Goal: Task Accomplishment & Management: Use online tool/utility

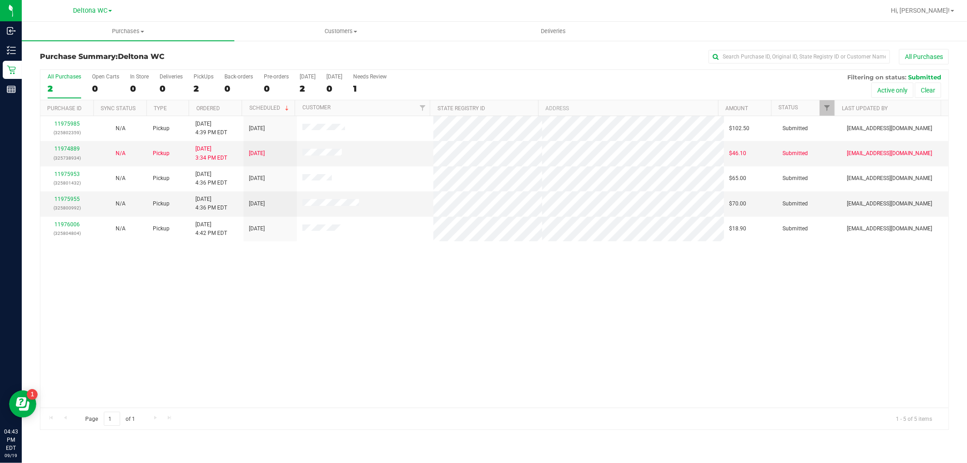
click at [223, 107] on th "Ordered" at bounding box center [215, 108] width 53 height 16
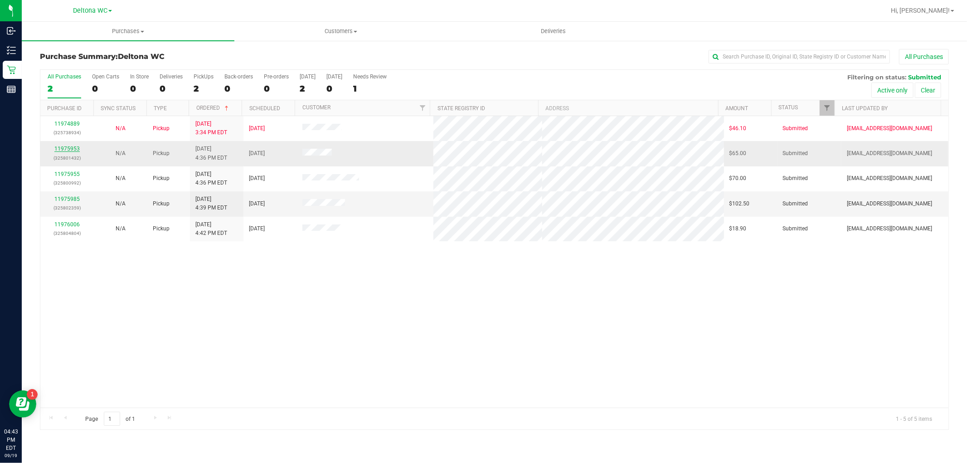
click at [57, 148] on link "11975953" at bounding box center [66, 149] width 25 height 6
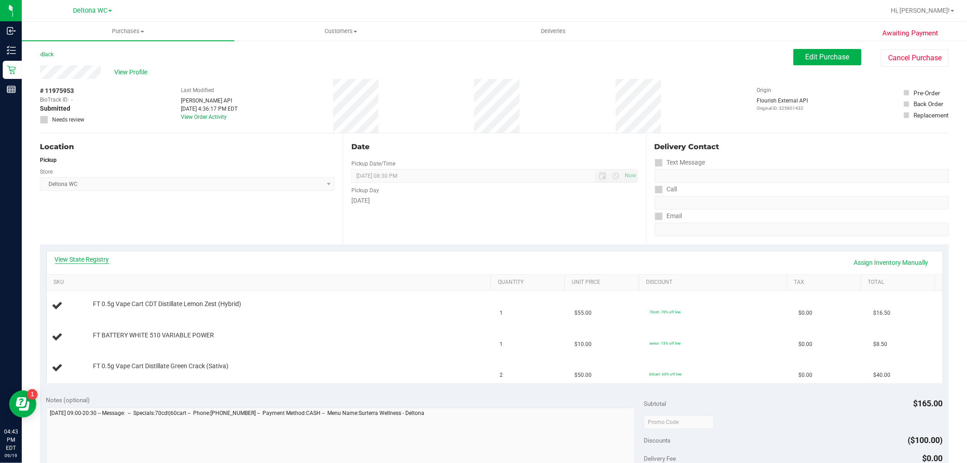
click at [84, 255] on link "View State Registry" at bounding box center [82, 259] width 54 height 9
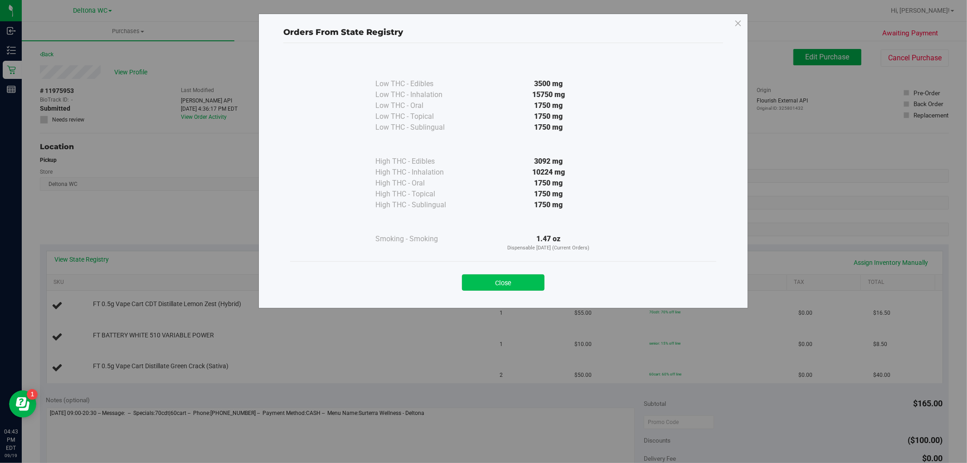
click at [493, 281] on button "Close" at bounding box center [503, 282] width 83 height 16
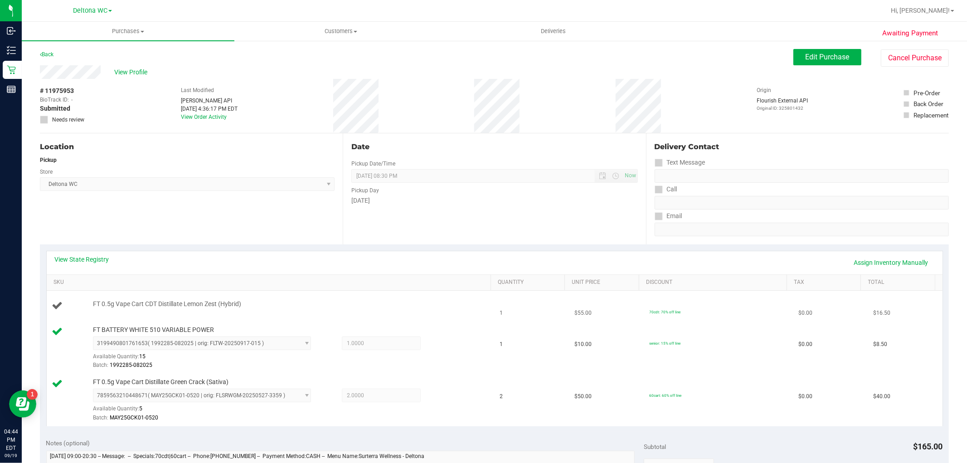
click at [112, 307] on span "FT 0.5g Vape Cart CDT Distillate Lemon Zest (Hybrid)" at bounding box center [167, 304] width 148 height 9
click at [115, 305] on span "FT 0.5g Vape Cart CDT Distillate Lemon Zest (Hybrid)" at bounding box center [167, 304] width 148 height 9
copy div "FT 0.5g Vape Cart CDT Distillate Lemon Zest (Hybrid)"
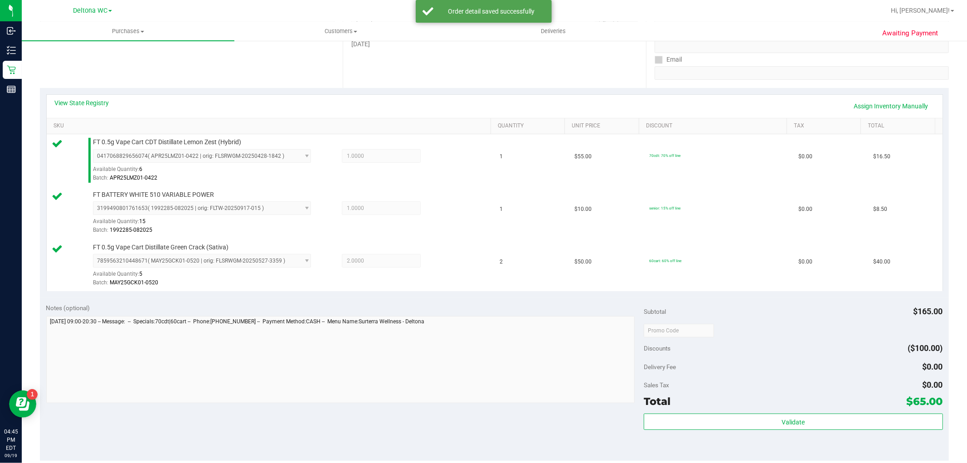
scroll to position [384, 0]
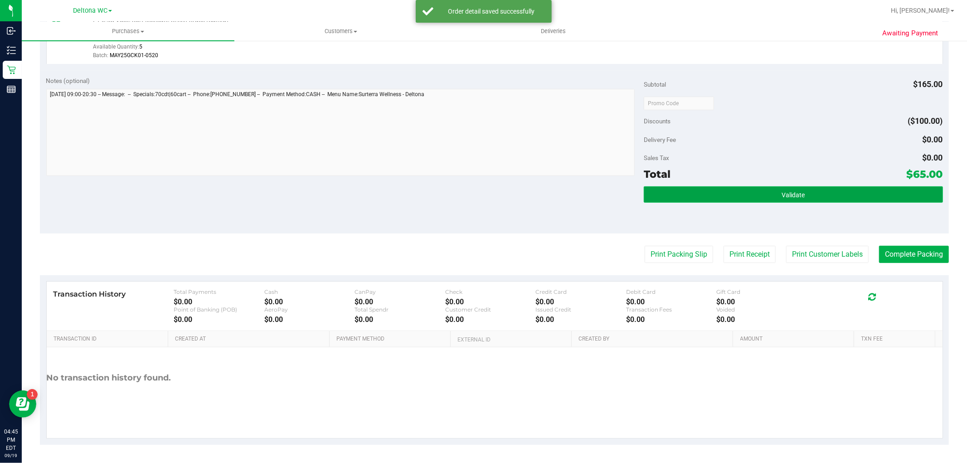
click at [741, 189] on button "Validate" at bounding box center [793, 194] width 299 height 16
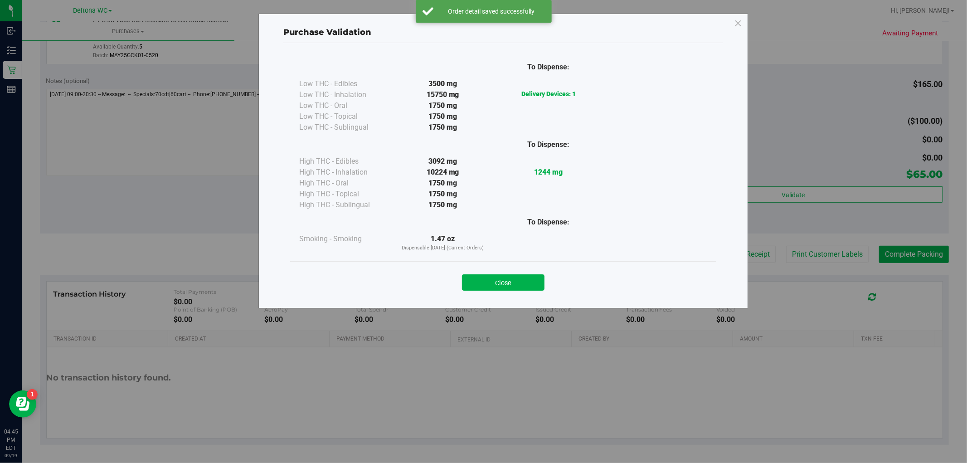
click at [510, 281] on button "Close" at bounding box center [503, 282] width 83 height 16
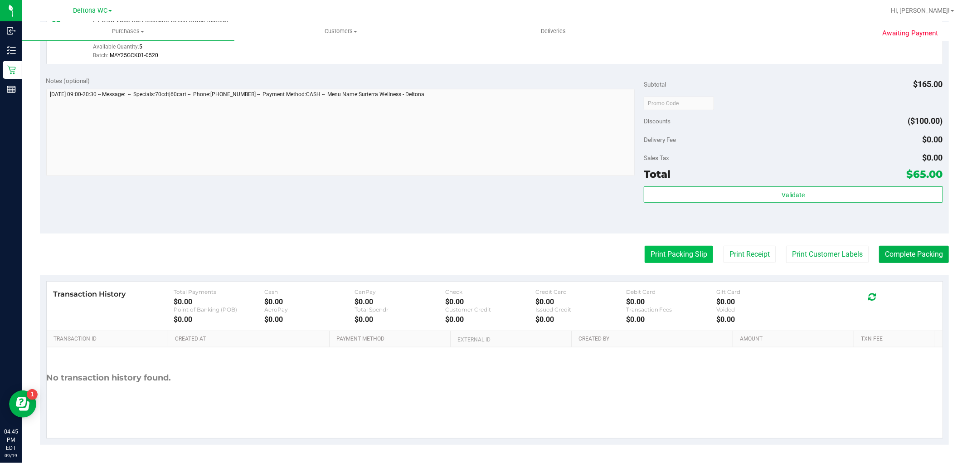
click at [663, 246] on button "Print Packing Slip" at bounding box center [679, 254] width 68 height 17
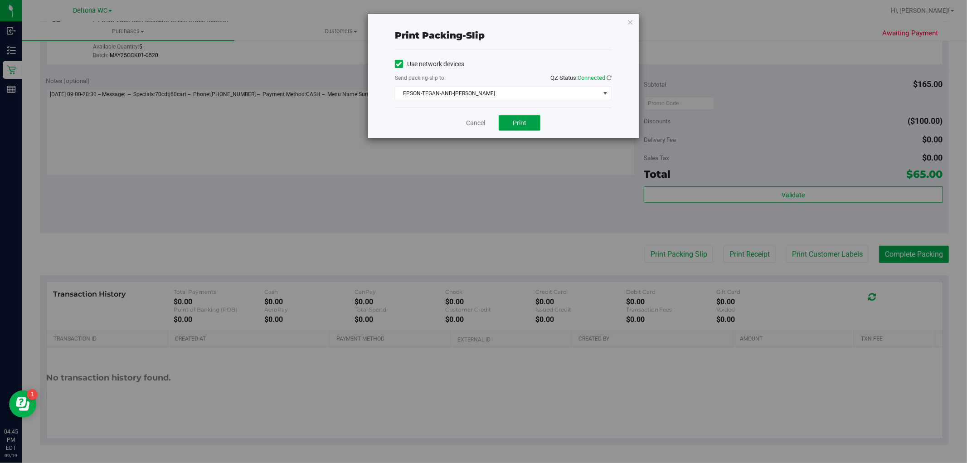
click at [520, 123] on span "Print" at bounding box center [520, 122] width 14 height 7
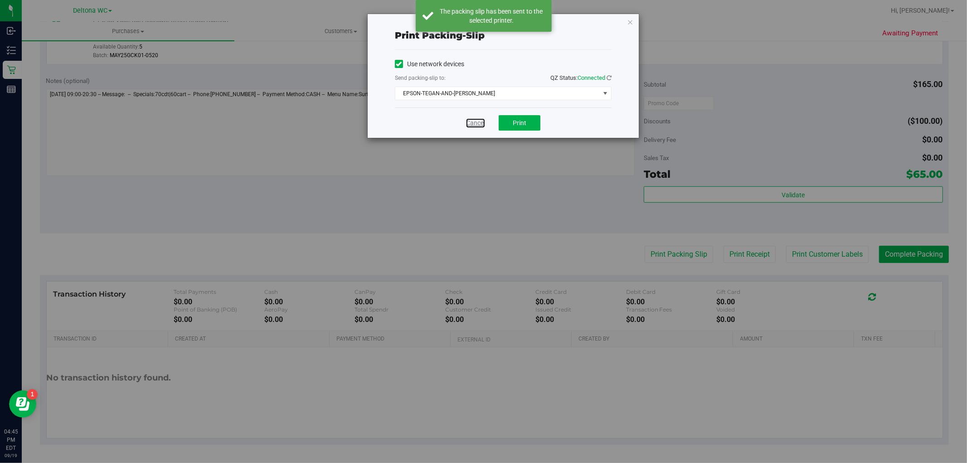
click at [480, 118] on link "Cancel" at bounding box center [475, 123] width 19 height 10
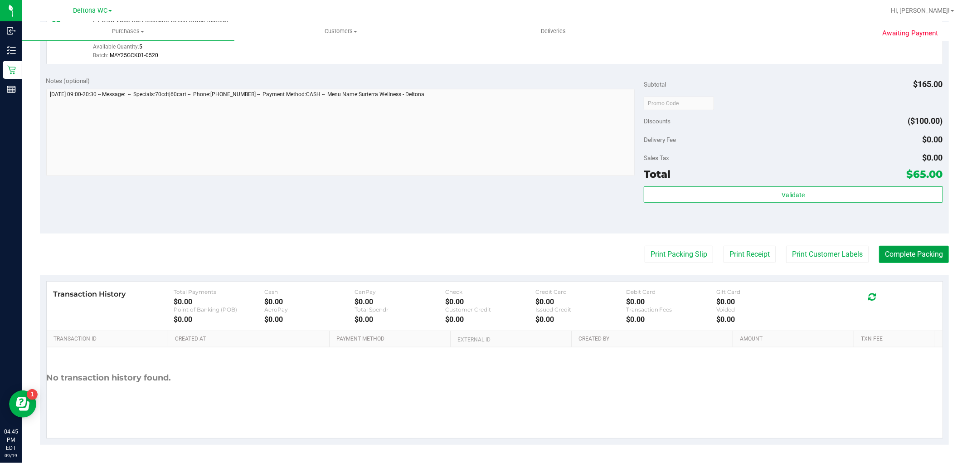
drag, startPoint x: 912, startPoint y: 254, endPoint x: 901, endPoint y: 261, distance: 12.8
click at [911, 254] on button "Complete Packing" at bounding box center [914, 254] width 70 height 17
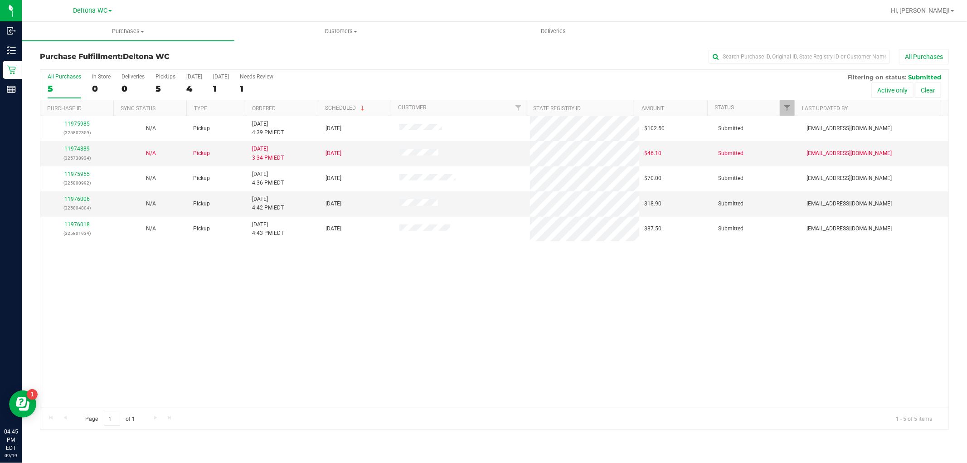
click at [283, 109] on th "Ordered" at bounding box center [281, 108] width 73 height 16
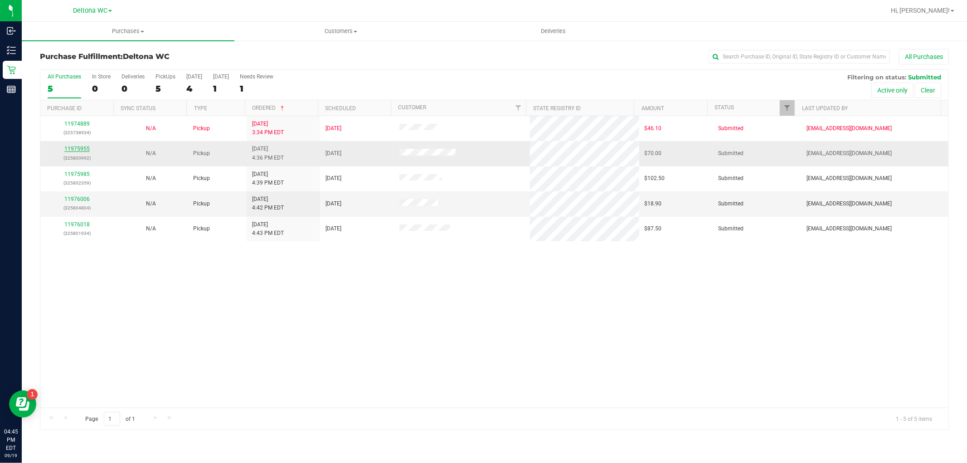
click at [78, 150] on link "11975955" at bounding box center [76, 149] width 25 height 6
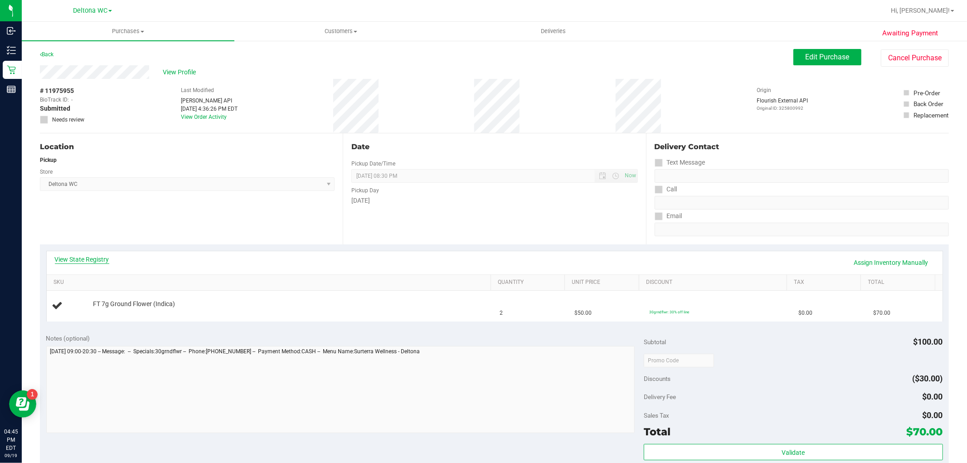
click at [89, 262] on link "View State Registry" at bounding box center [82, 259] width 54 height 9
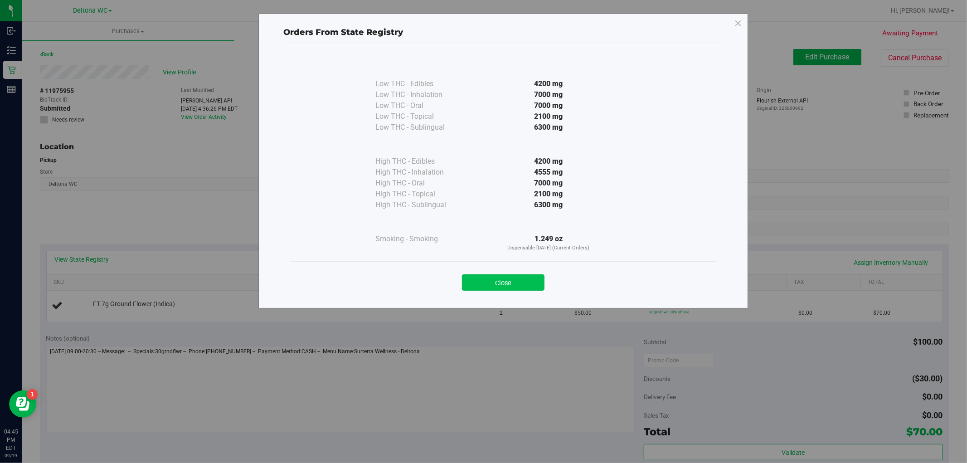
click at [514, 277] on button "Close" at bounding box center [503, 282] width 83 height 16
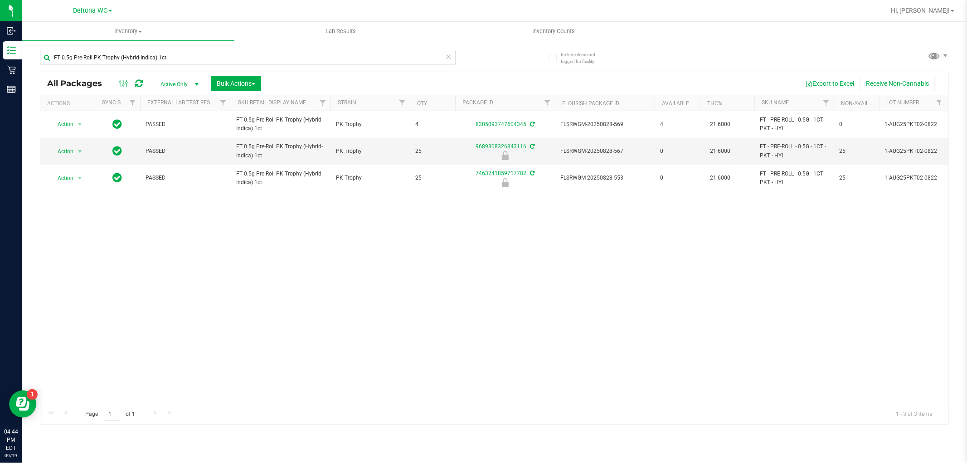
click at [149, 59] on input "FT 0.5g Pre-Roll PK Trophy (Hybrid-Indica) 1ct" at bounding box center [248, 58] width 416 height 14
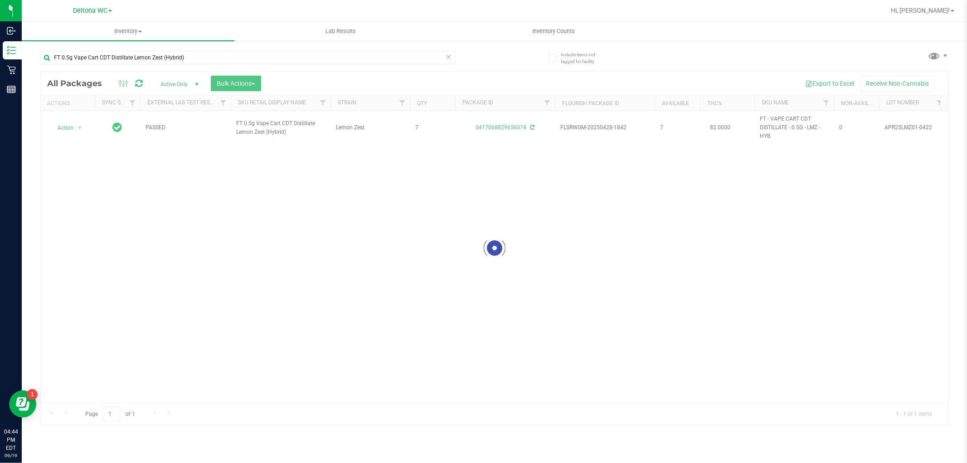
type input "FT 0.5g Vape Cart CDT Distillate Lemon Zest (Hybrid)"
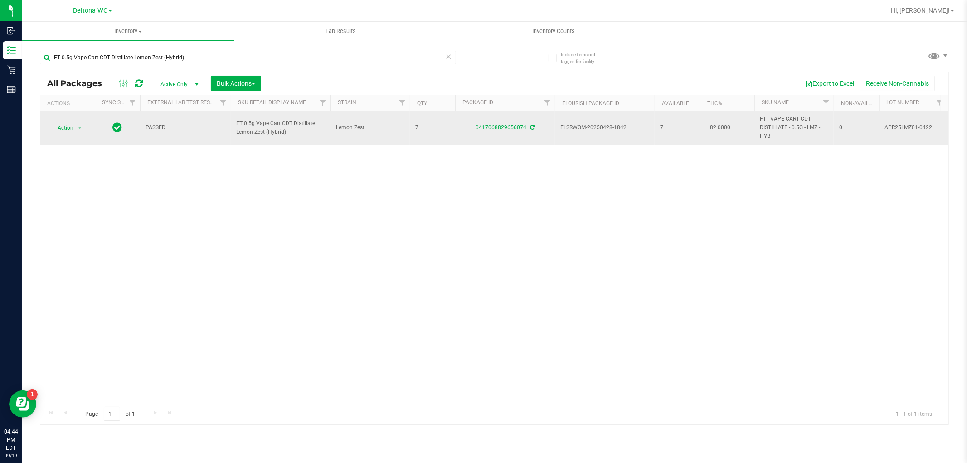
click at [73, 125] on div "Action Action Create package Edit attributes Global inventory Locate package Lo…" at bounding box center [68, 127] width 44 height 13
click at [80, 127] on span "select" at bounding box center [79, 127] width 7 height 7
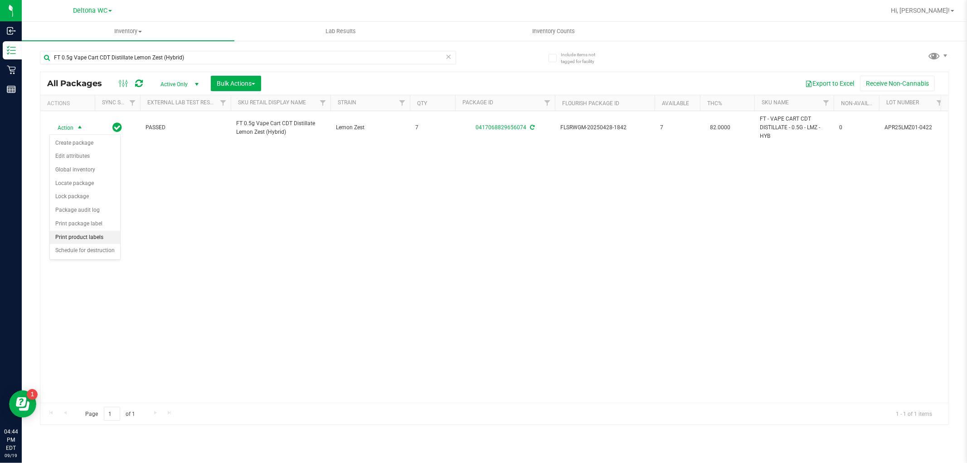
click at [99, 237] on li "Print product labels" at bounding box center [85, 238] width 70 height 14
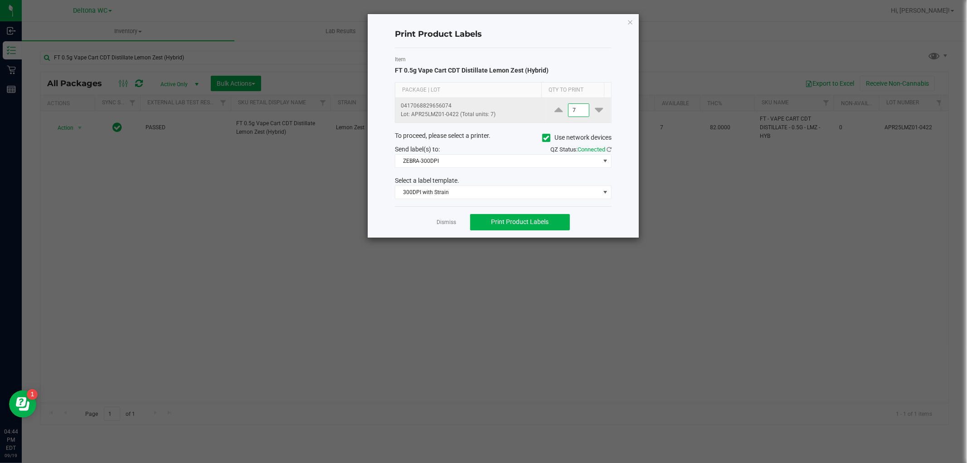
click at [576, 107] on input "7" at bounding box center [578, 110] width 21 height 13
type input "1"
click at [475, 160] on span "ZEBRA-300DPI" at bounding box center [497, 161] width 204 height 13
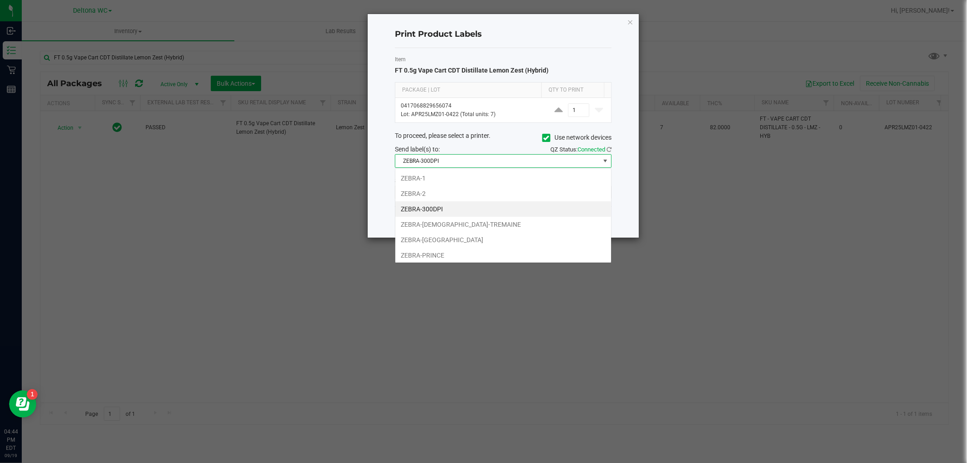
scroll to position [14, 216]
click at [475, 160] on span "ZEBRA-300DPI" at bounding box center [497, 161] width 204 height 13
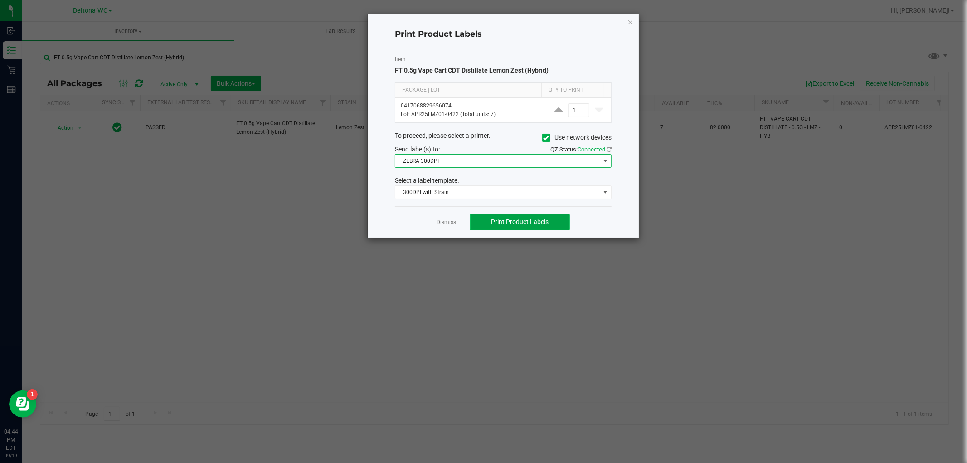
click at [492, 225] on button "Print Product Labels" at bounding box center [520, 222] width 100 height 16
click at [446, 224] on link "Dismiss" at bounding box center [446, 222] width 19 height 8
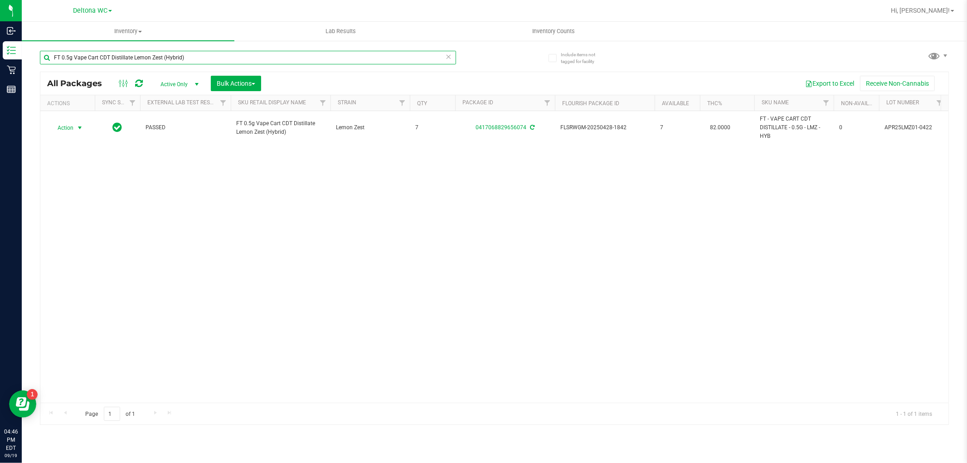
click at [99, 57] on input "FT 0.5g Vape Cart CDT Distillate Lemon Zest (Hybrid)" at bounding box center [248, 58] width 416 height 14
click at [99, 56] on input "FT 0.5g Vape Cart CDT Distillate Lemon Zest (Hybrid)" at bounding box center [248, 58] width 416 height 14
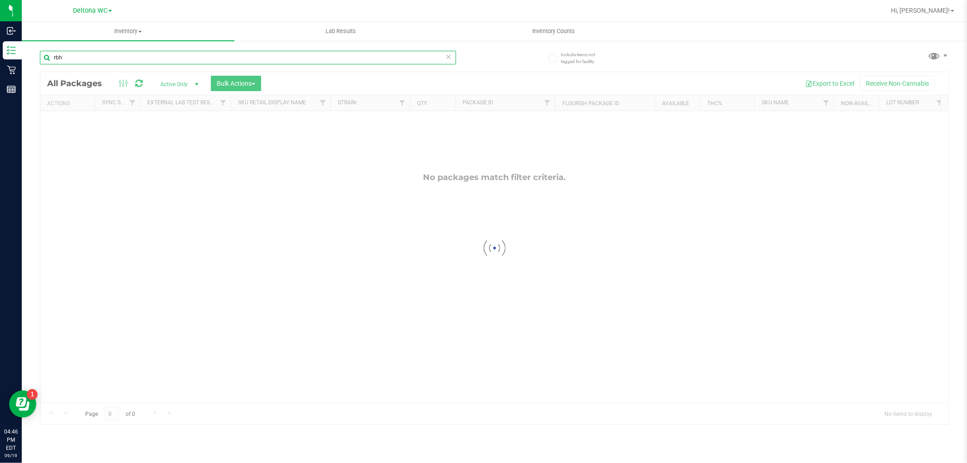
drag, startPoint x: 73, startPoint y: 56, endPoint x: 43, endPoint y: 59, distance: 30.1
click at [42, 60] on input "rbh" at bounding box center [248, 58] width 416 height 14
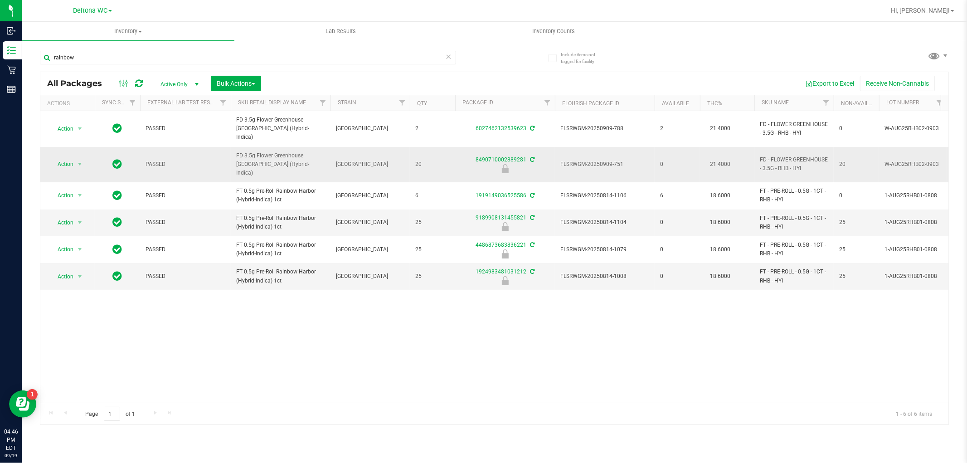
click at [264, 151] on span "FD 3.5g Flower Greenhouse [GEOGRAPHIC_DATA] (Hybrid-Indica)" at bounding box center [280, 164] width 89 height 26
copy tr "FD 3.5g Flower Greenhouse [GEOGRAPHIC_DATA] (Hybrid-Indica)"
click at [83, 57] on input "rainbow" at bounding box center [248, 58] width 416 height 14
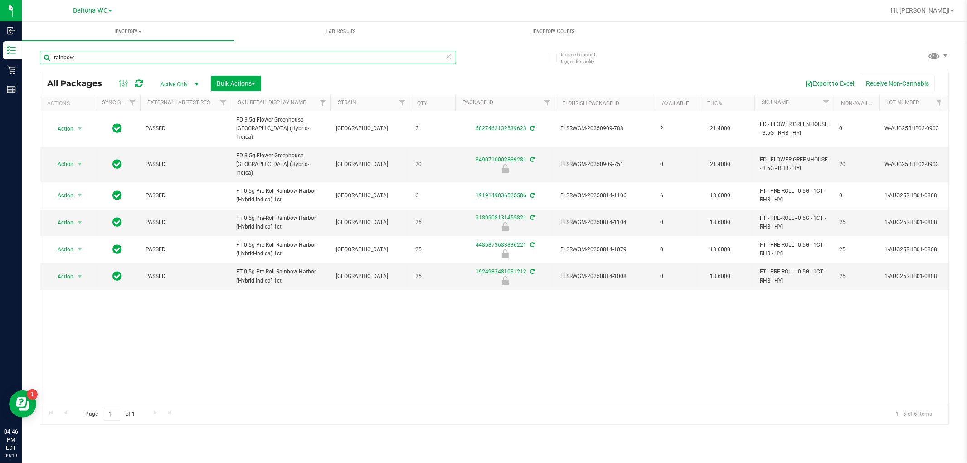
click at [83, 56] on input "rainbow" at bounding box center [248, 58] width 416 height 14
paste input "FD 3.5g Flower Greenhouse [GEOGRAPHIC_DATA] (Hybrid-Indica)"
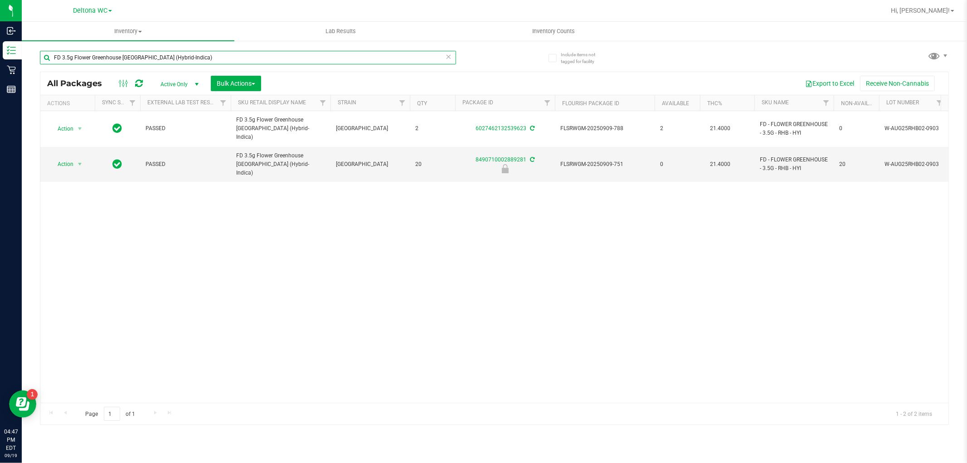
type input "FD 3.5g Flower Greenhouse [GEOGRAPHIC_DATA] (Hybrid-Indica)"
